Goal: Use online tool/utility: Utilize a website feature to perform a specific function

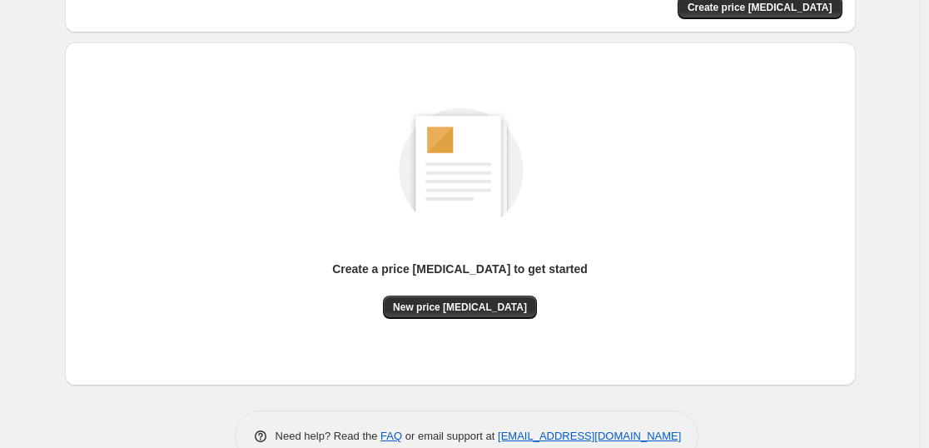
scroll to position [176, 0]
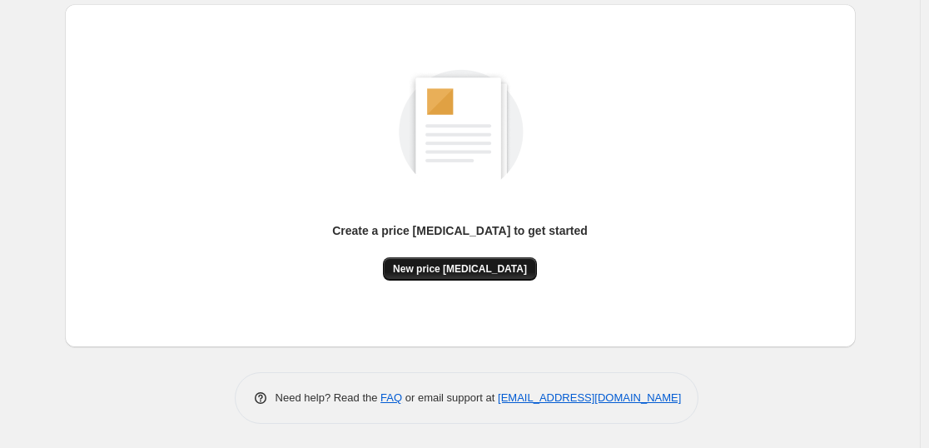
click at [504, 270] on span "New price [MEDICAL_DATA]" at bounding box center [460, 268] width 134 height 13
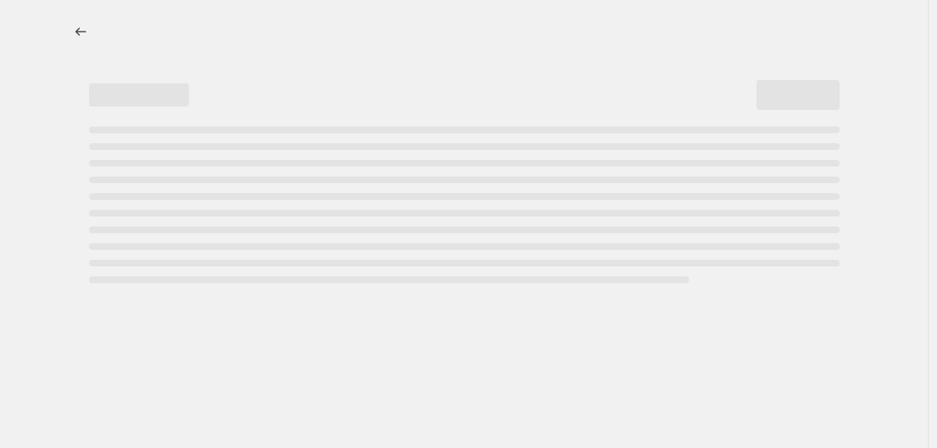
select select "percentage"
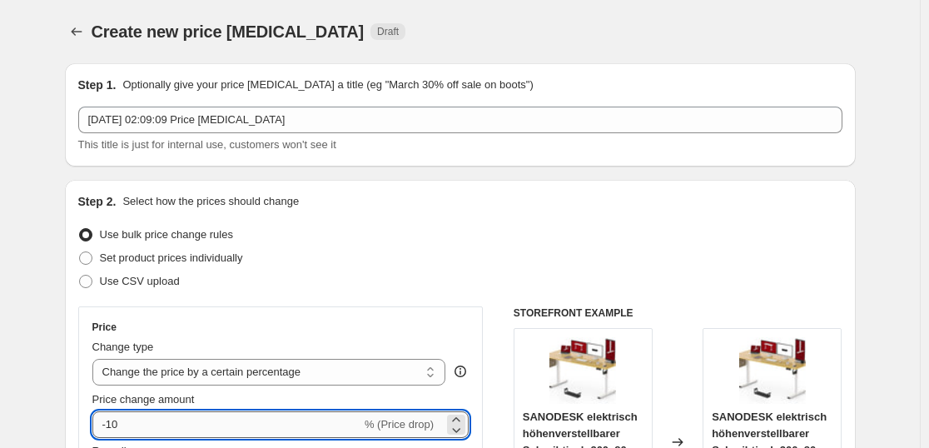
click at [166, 418] on input "-10" at bounding box center [226, 424] width 269 height 27
type input "-1"
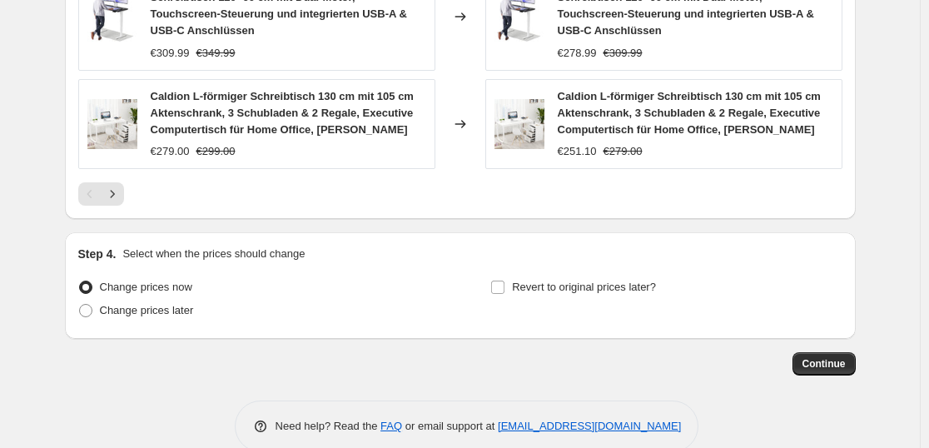
scroll to position [1376, 0]
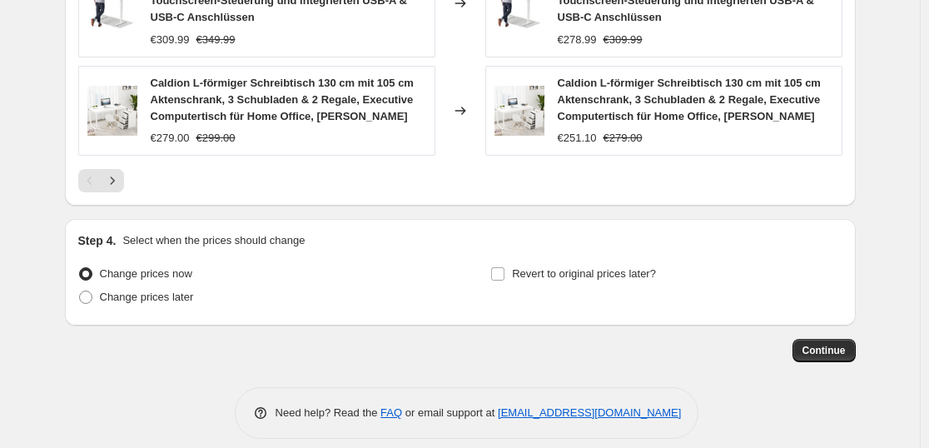
type input "-35"
click at [837, 344] on span "Continue" at bounding box center [823, 350] width 43 height 13
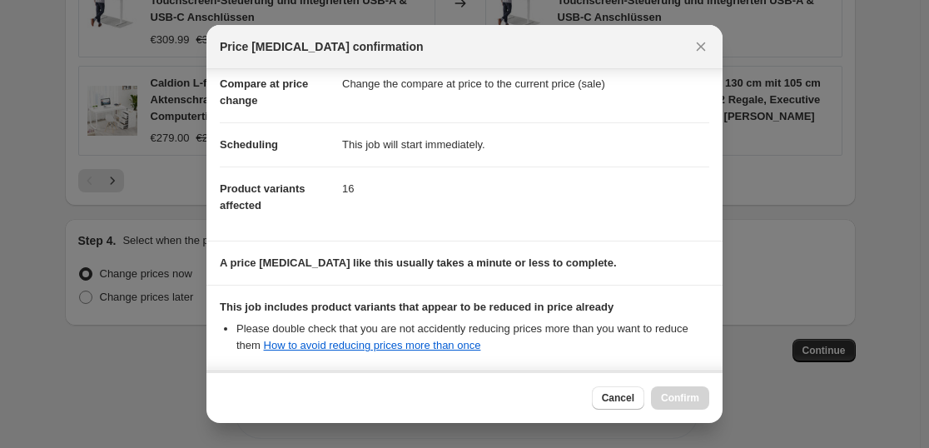
scroll to position [253, 0]
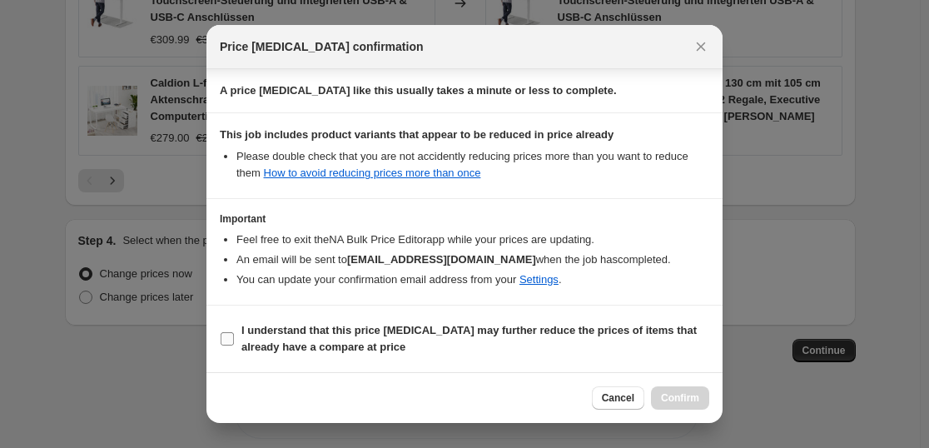
click at [590, 343] on span "I understand that this price [MEDICAL_DATA] may further reduce the prices of it…" at bounding box center [475, 338] width 468 height 33
click at [234, 343] on input "I understand that this price [MEDICAL_DATA] may further reduce the prices of it…" at bounding box center [227, 338] width 13 height 13
checkbox input "true"
click at [692, 395] on span "Confirm" at bounding box center [680, 397] width 38 height 13
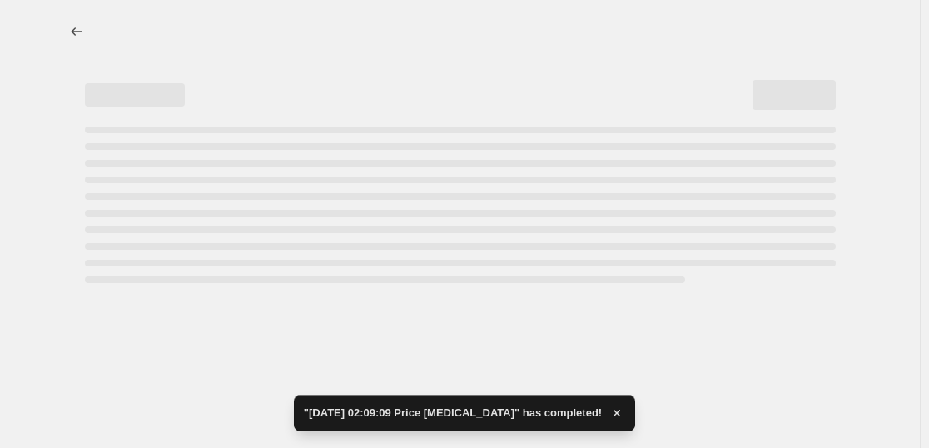
select select "percentage"
